Goal: Task Accomplishment & Management: Use online tool/utility

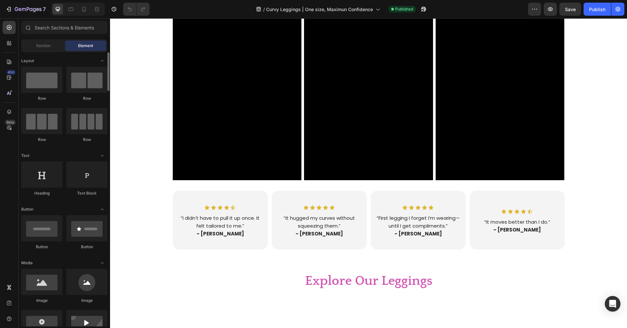
scroll to position [2082, 0]
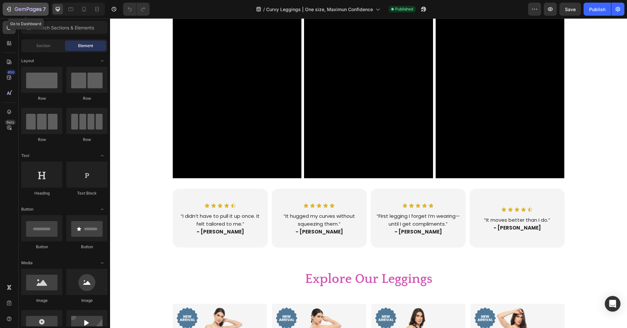
click at [20, 8] on icon "button" at bounding box center [28, 10] width 27 height 6
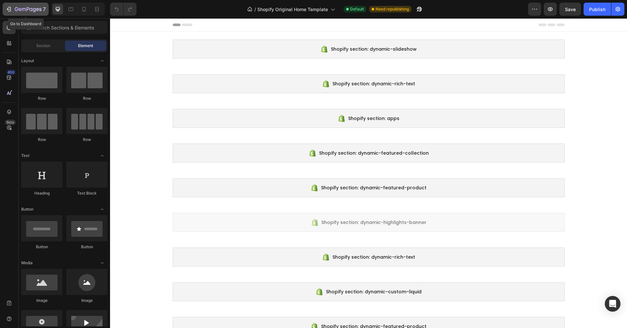
click at [23, 11] on icon "button" at bounding box center [28, 10] width 27 height 6
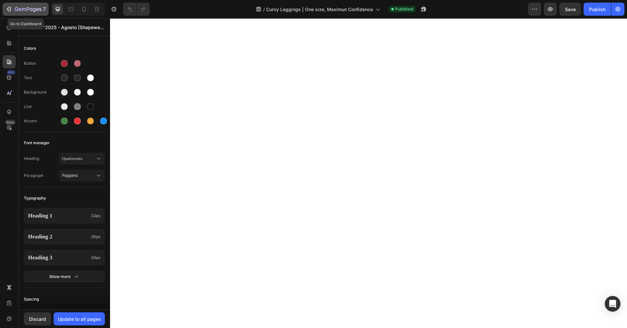
click at [24, 12] on icon "button" at bounding box center [28, 10] width 27 height 6
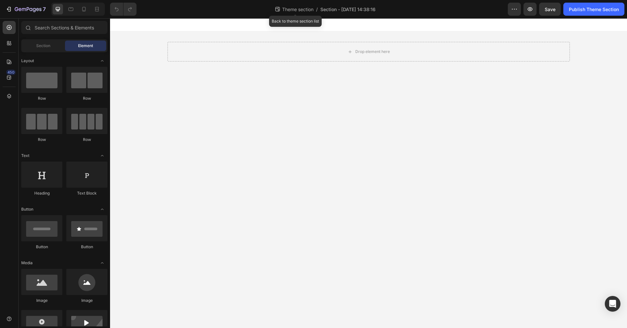
click at [291, 11] on span "Theme section" at bounding box center [298, 9] width 34 height 7
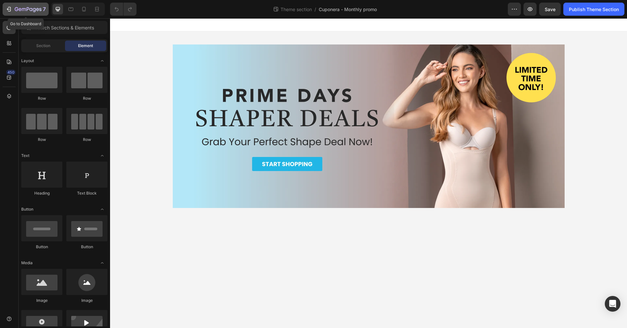
click at [35, 13] on button "7" at bounding box center [26, 9] width 46 height 13
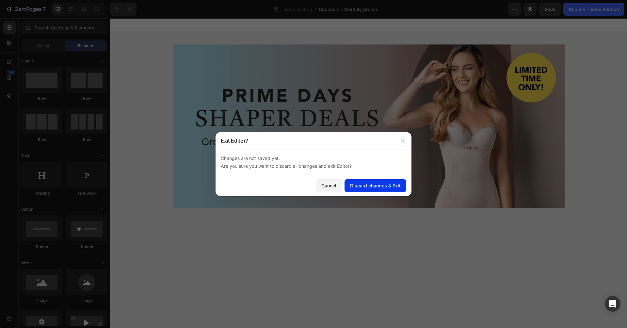
click at [380, 188] on div "Discard changes & Exit" at bounding box center [375, 185] width 51 height 7
